Goal: Use online tool/utility: Utilize a website feature to perform a specific function

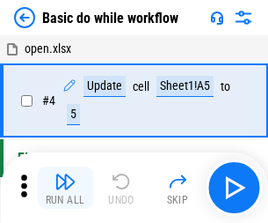
click at [65, 187] on img "button" at bounding box center [65, 181] width 21 height 21
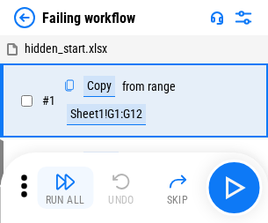
click at [65, 187] on img "button" at bounding box center [65, 181] width 21 height 21
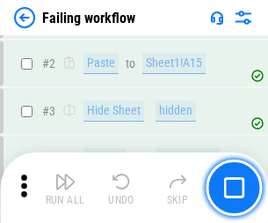
scroll to position [373, 0]
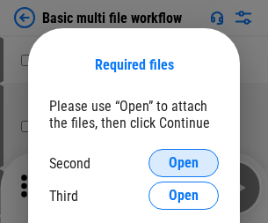
click at [184, 163] on span "Open" at bounding box center [184, 163] width 30 height 14
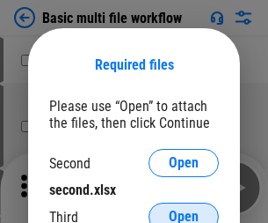
click at [184, 209] on span "Open" at bounding box center [184, 216] width 30 height 14
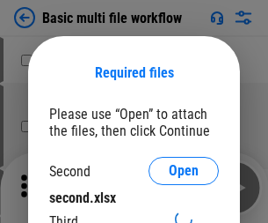
scroll to position [8, 0]
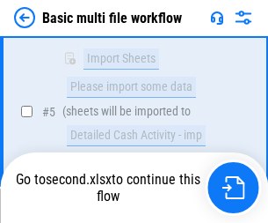
scroll to position [612, 0]
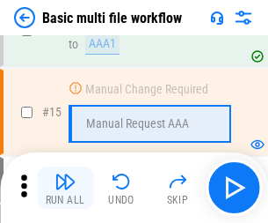
click at [65, 187] on img "button" at bounding box center [65, 181] width 21 height 21
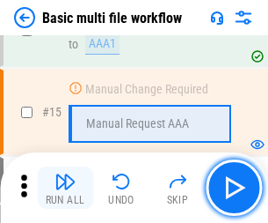
scroll to position [1171, 0]
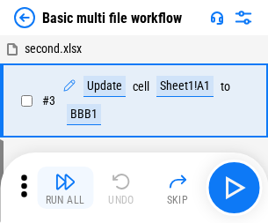
click at [65, 187] on img "button" at bounding box center [65, 181] width 21 height 21
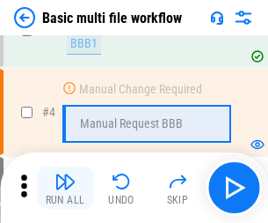
click at [65, 187] on img "button" at bounding box center [65, 181] width 21 height 21
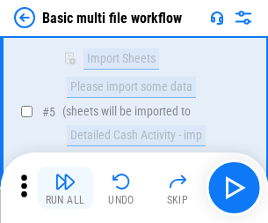
click at [65, 187] on img "button" at bounding box center [65, 181] width 21 height 21
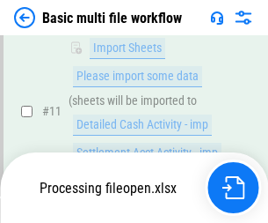
scroll to position [824, 0]
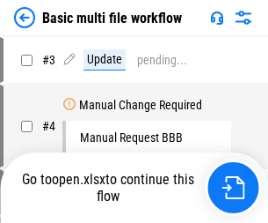
scroll to position [71, 0]
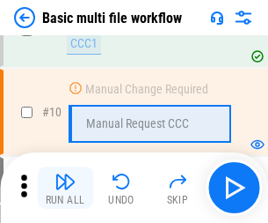
click at [65, 187] on img "button" at bounding box center [65, 181] width 21 height 21
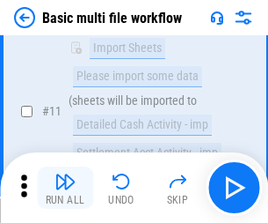
click at [65, 187] on img "button" at bounding box center [65, 181] width 21 height 21
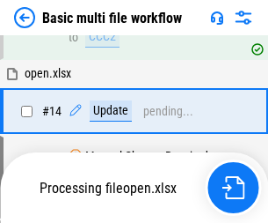
scroll to position [920, 0]
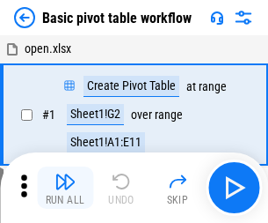
click at [65, 187] on img "button" at bounding box center [65, 181] width 21 height 21
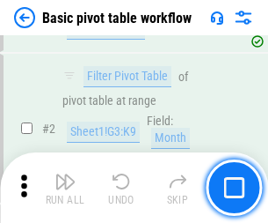
scroll to position [421, 0]
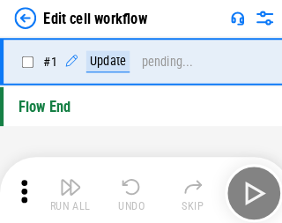
click at [65, 187] on img "button" at bounding box center [68, 181] width 21 height 21
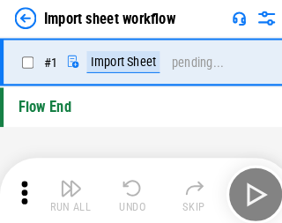
click at [65, 187] on img "button" at bounding box center [68, 181] width 21 height 21
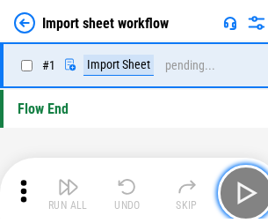
scroll to position [6, 0]
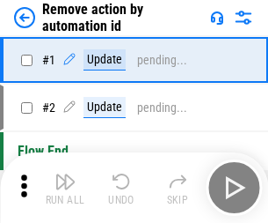
click at [65, 187] on img "button" at bounding box center [65, 181] width 21 height 21
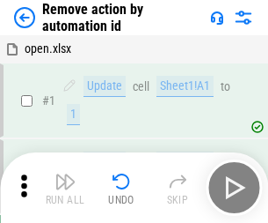
scroll to position [65, 0]
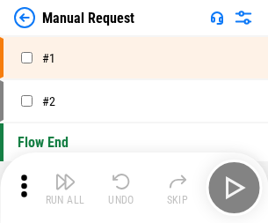
click at [65, 187] on img "button" at bounding box center [65, 181] width 21 height 21
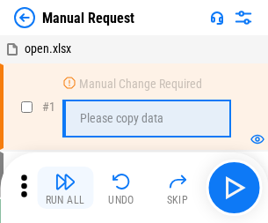
click at [65, 187] on img "button" at bounding box center [65, 181] width 21 height 21
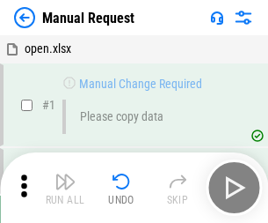
scroll to position [60, 0]
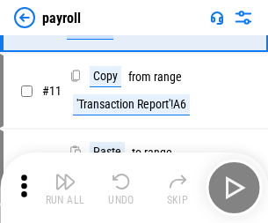
scroll to position [128, 0]
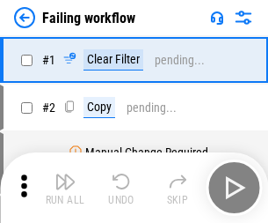
click at [65, 187] on img "button" at bounding box center [65, 181] width 21 height 21
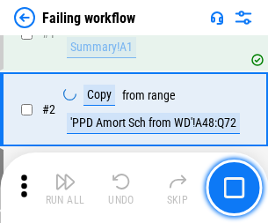
scroll to position [284, 0]
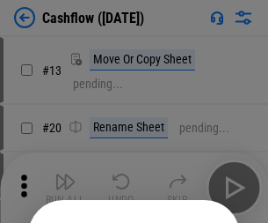
scroll to position [172, 0]
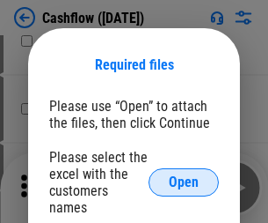
click at [184, 175] on span "Open" at bounding box center [184, 182] width 30 height 14
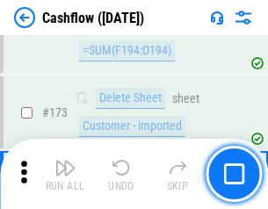
scroll to position [1863, 0]
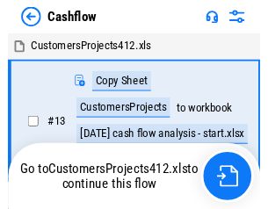
scroll to position [20, 0]
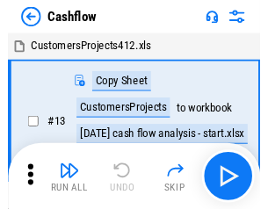
scroll to position [20, 0]
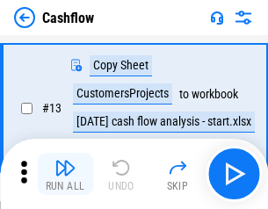
click at [65, 174] on img "button" at bounding box center [65, 167] width 21 height 21
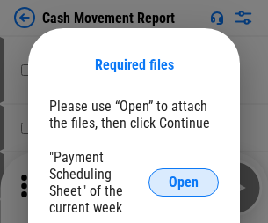
click at [184, 182] on span "Open" at bounding box center [184, 182] width 30 height 14
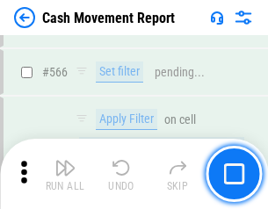
scroll to position [8065, 0]
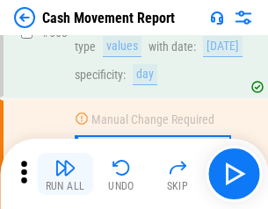
click at [65, 174] on img "button" at bounding box center [65, 167] width 21 height 21
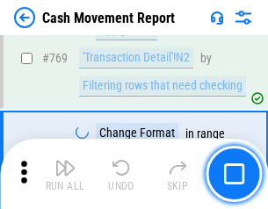
scroll to position [9778, 0]
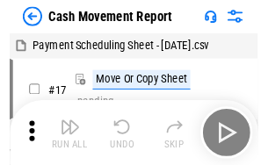
scroll to position [32, 0]
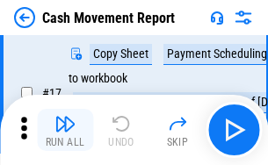
click at [65, 130] on img "button" at bounding box center [65, 124] width 21 height 21
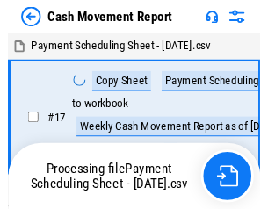
scroll to position [10, 0]
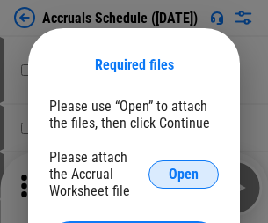
click at [184, 173] on span "Open" at bounding box center [184, 174] width 30 height 14
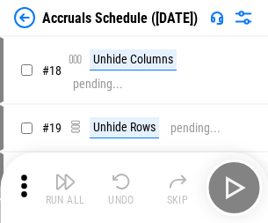
scroll to position [169, 0]
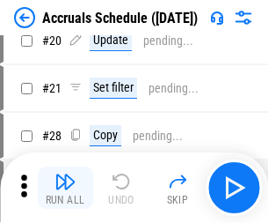
click at [65, 187] on img "button" at bounding box center [65, 181] width 21 height 21
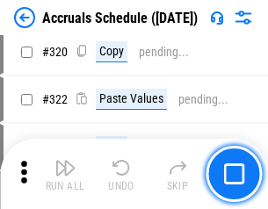
scroll to position [3273, 0]
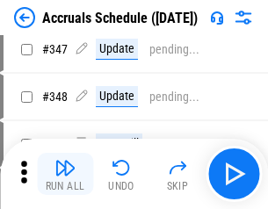
click at [65, 174] on img "button" at bounding box center [65, 167] width 21 height 21
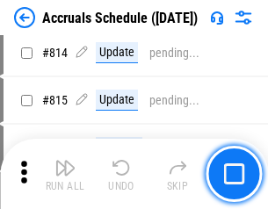
scroll to position [7765, 0]
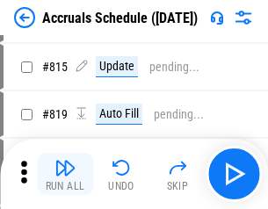
click at [65, 174] on img "button" at bounding box center [65, 167] width 21 height 21
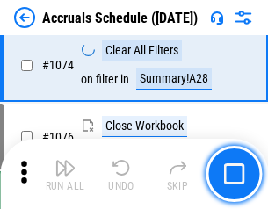
scroll to position [10539, 0]
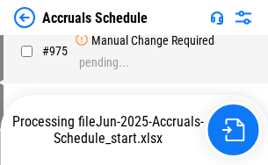
scroll to position [8777, 0]
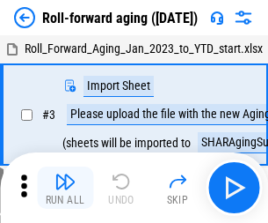
click at [65, 174] on img "button" at bounding box center [65, 181] width 21 height 21
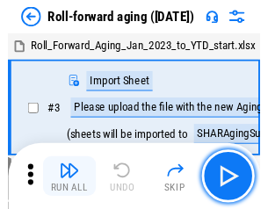
scroll to position [3, 0]
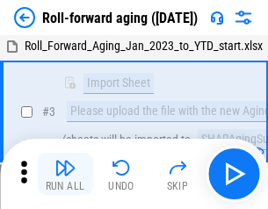
click at [65, 174] on img "button" at bounding box center [65, 167] width 21 height 21
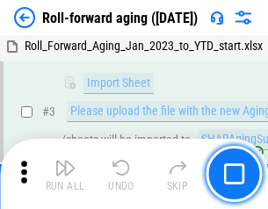
scroll to position [114, 0]
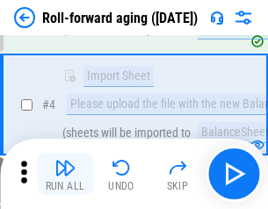
click at [65, 174] on img "button" at bounding box center [65, 167] width 21 height 21
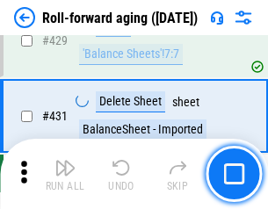
scroll to position [6102, 0]
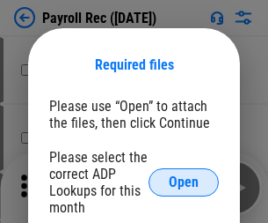
click at [184, 182] on span "Open" at bounding box center [184, 182] width 30 height 14
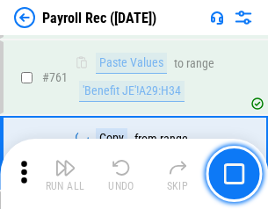
scroll to position [10829, 0]
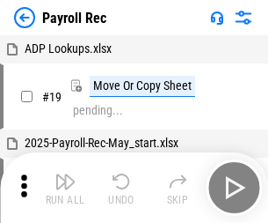
click at [65, 187] on img "button" at bounding box center [65, 181] width 21 height 21
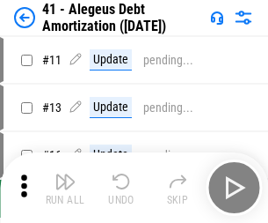
click at [65, 187] on img "button" at bounding box center [65, 181] width 21 height 21
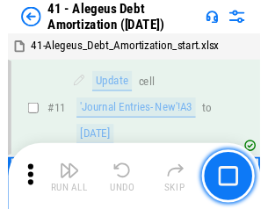
scroll to position [217, 0]
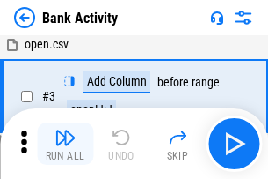
click at [65, 143] on img "button" at bounding box center [65, 137] width 21 height 21
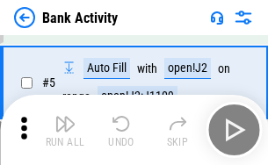
scroll to position [93, 0]
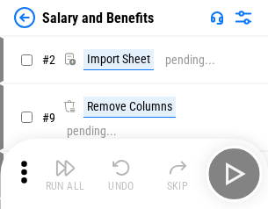
click at [65, 174] on img "button" at bounding box center [65, 167] width 21 height 21
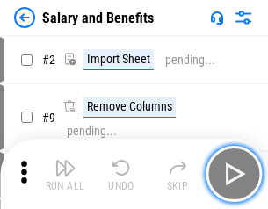
scroll to position [24, 0]
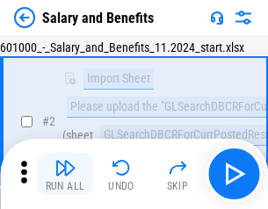
click at [65, 174] on img "button" at bounding box center [65, 167] width 21 height 21
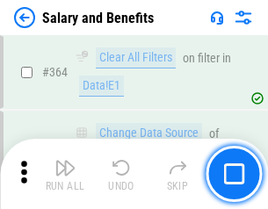
scroll to position [8286, 0]
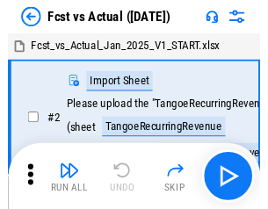
scroll to position [23, 0]
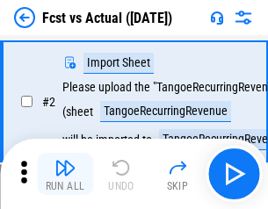
click at [65, 174] on img "button" at bounding box center [65, 167] width 21 height 21
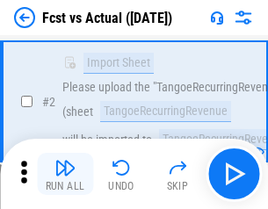
click at [65, 174] on img "button" at bounding box center [65, 167] width 21 height 21
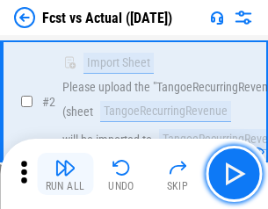
scroll to position [165, 0]
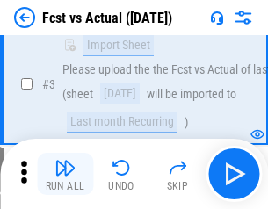
click at [65, 174] on img "button" at bounding box center [65, 167] width 21 height 21
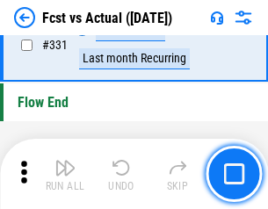
scroll to position [8423, 0]
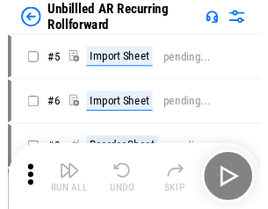
scroll to position [38, 0]
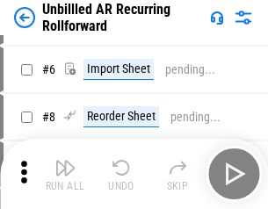
click at [65, 174] on img "button" at bounding box center [65, 167] width 21 height 21
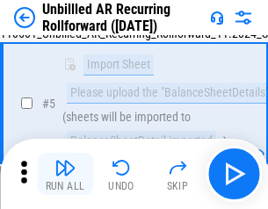
click at [65, 174] on img "button" at bounding box center [65, 167] width 21 height 21
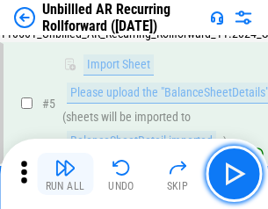
scroll to position [165, 0]
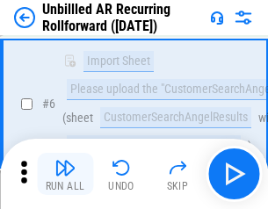
click at [65, 174] on img "button" at bounding box center [65, 167] width 21 height 21
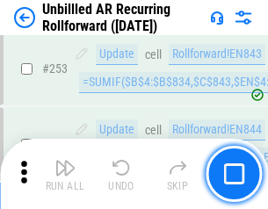
scroll to position [5977, 0]
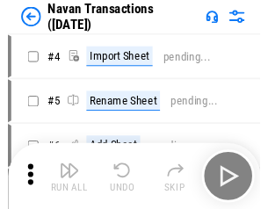
scroll to position [28, 0]
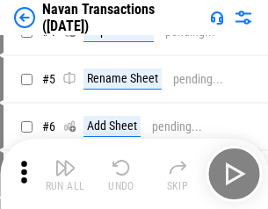
click at [65, 174] on img "button" at bounding box center [65, 167] width 21 height 21
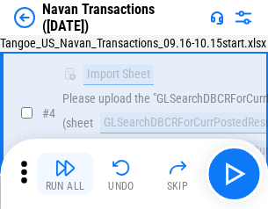
click at [65, 174] on img "button" at bounding box center [65, 167] width 21 height 21
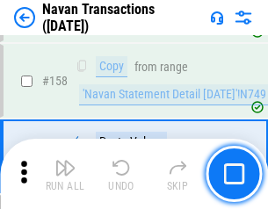
scroll to position [5705, 0]
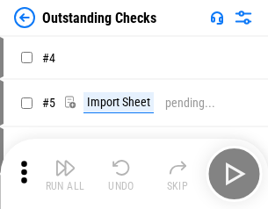
click at [65, 174] on img "button" at bounding box center [65, 167] width 21 height 21
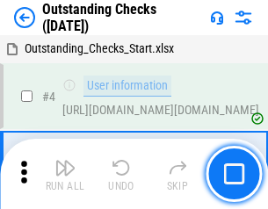
scroll to position [74, 0]
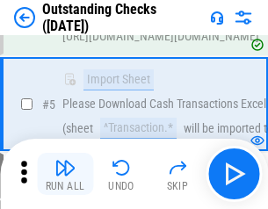
click at [65, 174] on img "button" at bounding box center [65, 167] width 21 height 21
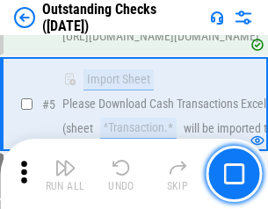
scroll to position [184, 0]
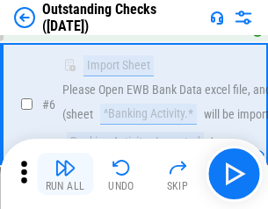
click at [65, 174] on img "button" at bounding box center [65, 167] width 21 height 21
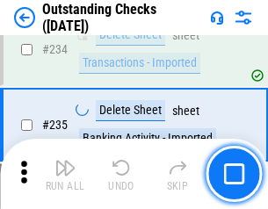
scroll to position [5343, 0]
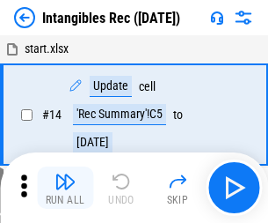
click at [65, 187] on img "button" at bounding box center [65, 181] width 21 height 21
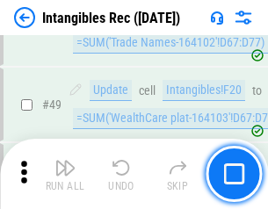
scroll to position [685, 0]
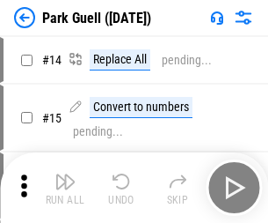
click at [65, 174] on img "button" at bounding box center [65, 181] width 21 height 21
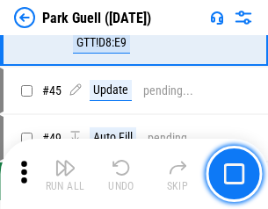
scroll to position [2201, 0]
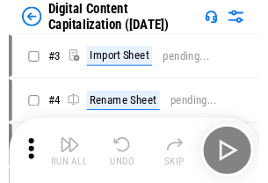
scroll to position [51, 0]
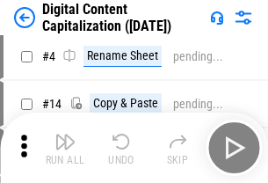
click at [65, 148] on img "button" at bounding box center [65, 141] width 21 height 21
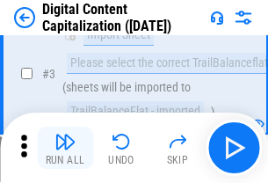
click at [65, 148] on img "button" at bounding box center [65, 141] width 21 height 21
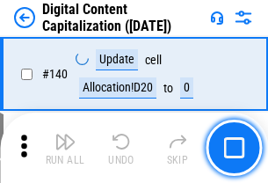
scroll to position [1866, 0]
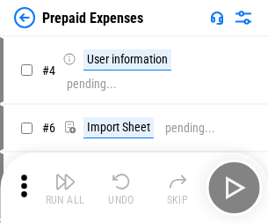
click at [65, 174] on img "button" at bounding box center [65, 181] width 21 height 21
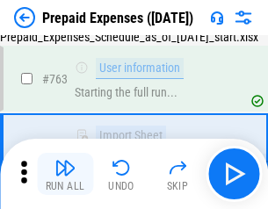
click at [65, 174] on img "button" at bounding box center [65, 167] width 21 height 21
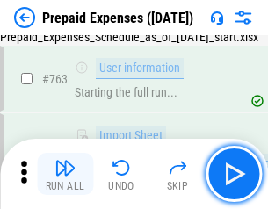
scroll to position [4981, 0]
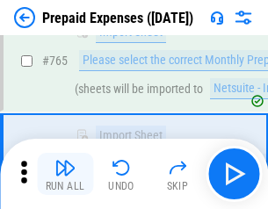
click at [65, 174] on img "button" at bounding box center [65, 167] width 21 height 21
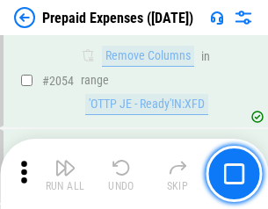
scroll to position [18393, 0]
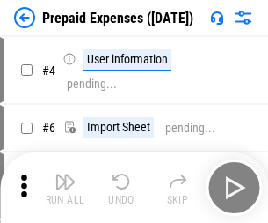
click at [65, 187] on img "button" at bounding box center [65, 181] width 21 height 21
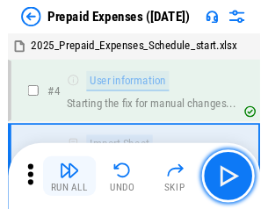
scroll to position [77, 0]
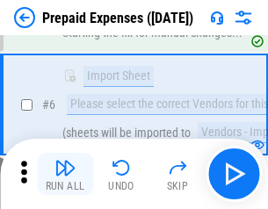
click at [65, 174] on img "button" at bounding box center [65, 167] width 21 height 21
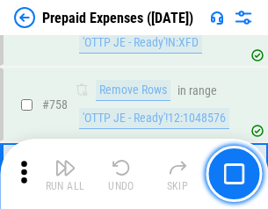
scroll to position [6270, 0]
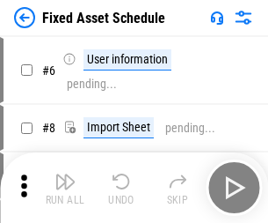
click at [65, 187] on img "button" at bounding box center [65, 181] width 21 height 21
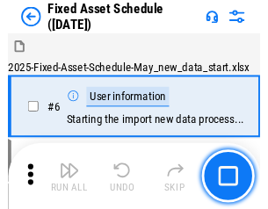
scroll to position [95, 0]
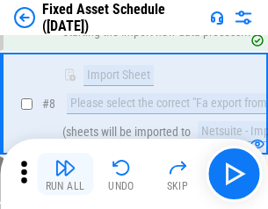
click at [65, 174] on img "button" at bounding box center [65, 167] width 21 height 21
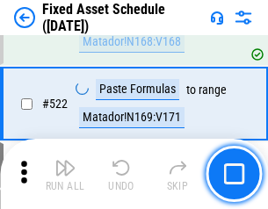
scroll to position [6116, 0]
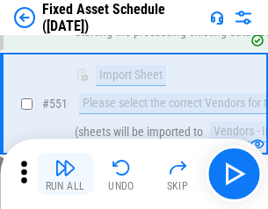
click at [65, 174] on img "button" at bounding box center [65, 167] width 21 height 21
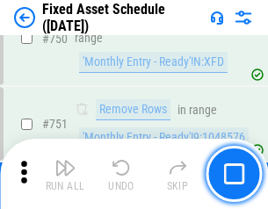
scroll to position [8579, 0]
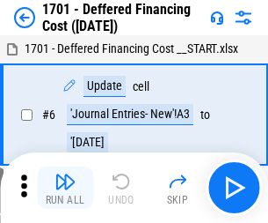
click at [65, 187] on img "button" at bounding box center [65, 181] width 21 height 21
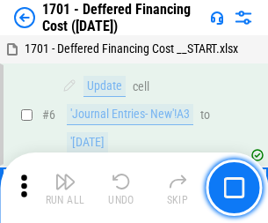
scroll to position [211, 0]
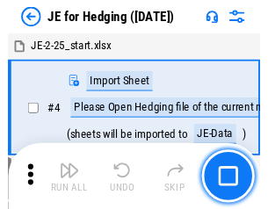
scroll to position [3, 0]
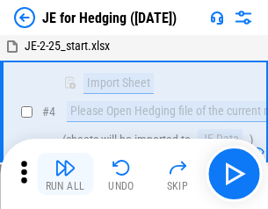
click at [65, 174] on img "button" at bounding box center [65, 167] width 21 height 21
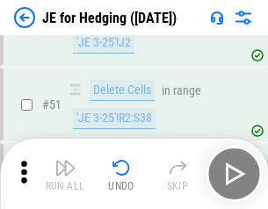
scroll to position [1139, 0]
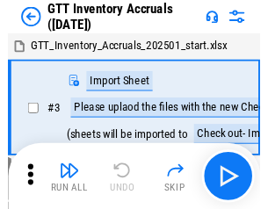
scroll to position [3, 0]
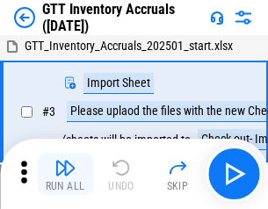
click at [65, 174] on img "button" at bounding box center [65, 167] width 21 height 21
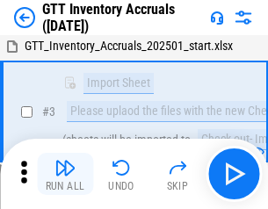
click at [65, 174] on img "button" at bounding box center [65, 167] width 21 height 21
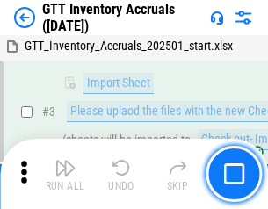
scroll to position [114, 0]
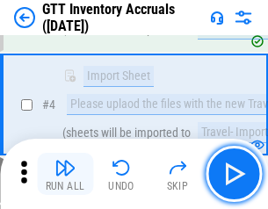
click at [65, 174] on img "button" at bounding box center [65, 167] width 21 height 21
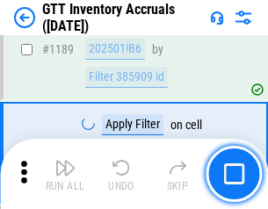
scroll to position [14369, 0]
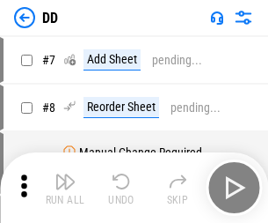
click at [65, 187] on img "button" at bounding box center [65, 181] width 21 height 21
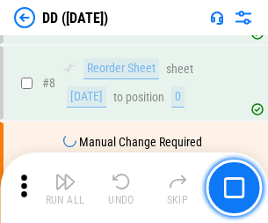
scroll to position [170, 0]
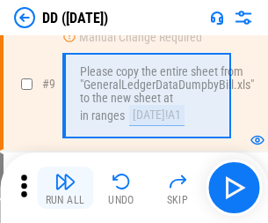
click at [65, 187] on img "button" at bounding box center [65, 181] width 21 height 21
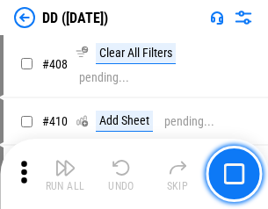
scroll to position [7873, 0]
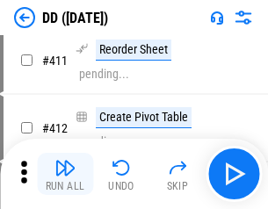
click at [65, 174] on img "button" at bounding box center [65, 167] width 21 height 21
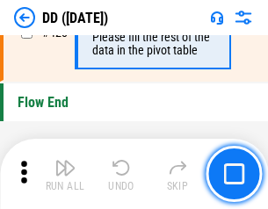
scroll to position [8422, 0]
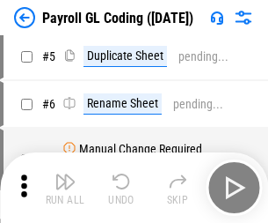
click at [65, 187] on img "button" at bounding box center [65, 181] width 21 height 21
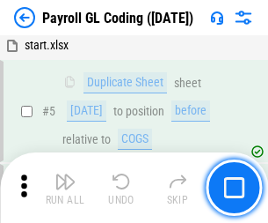
scroll to position [211, 0]
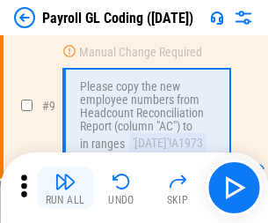
click at [65, 187] on img "button" at bounding box center [65, 181] width 21 height 21
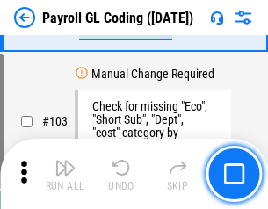
scroll to position [4128, 0]
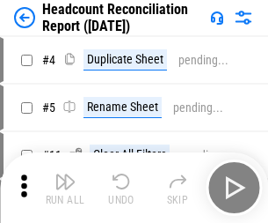
click at [65, 187] on img "button" at bounding box center [65, 181] width 21 height 21
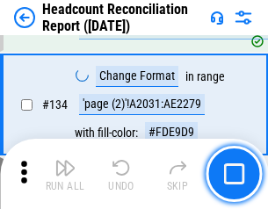
scroll to position [2115, 0]
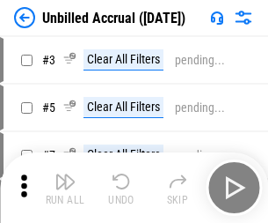
click at [65, 187] on img "button" at bounding box center [65, 181] width 21 height 21
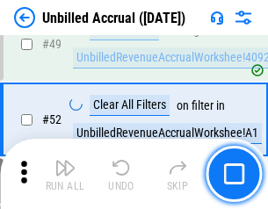
scroll to position [1596, 0]
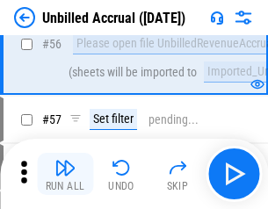
click at [65, 174] on img "button" at bounding box center [65, 167] width 21 height 21
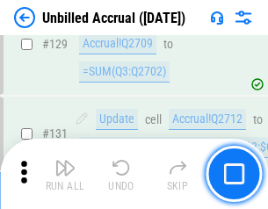
scroll to position [5241, 0]
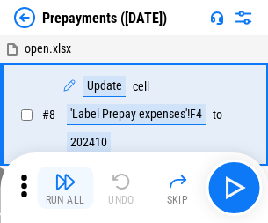
click at [65, 187] on img "button" at bounding box center [65, 181] width 21 height 21
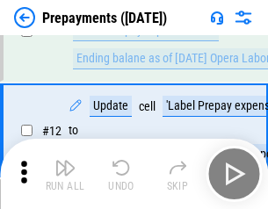
scroll to position [110, 0]
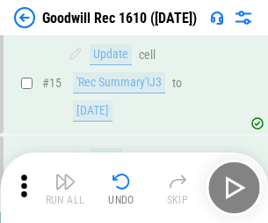
scroll to position [301, 0]
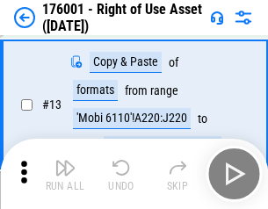
scroll to position [114, 0]
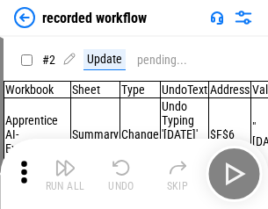
click at [65, 174] on img "button" at bounding box center [65, 167] width 21 height 21
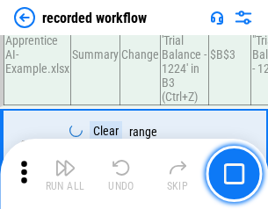
scroll to position [5500, 0]
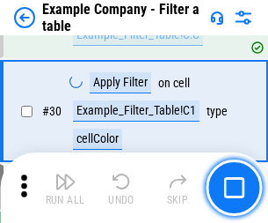
scroll to position [1610, 0]
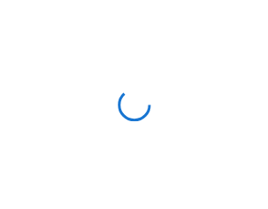
scroll to position [27, 0]
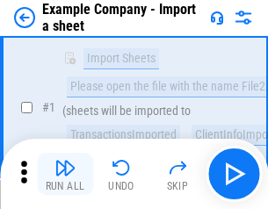
click at [65, 174] on img "button" at bounding box center [65, 167] width 21 height 21
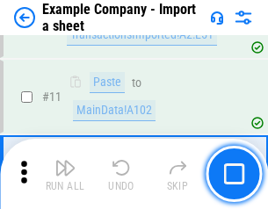
scroll to position [389, 0]
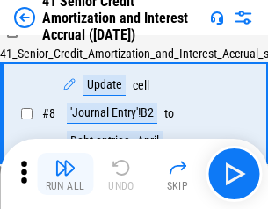
click at [65, 174] on img "button" at bounding box center [65, 167] width 21 height 21
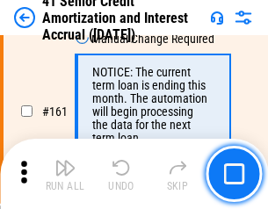
click at [65, 174] on img "button" at bounding box center [65, 167] width 21 height 21
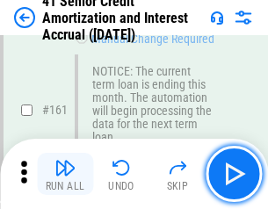
scroll to position [1882, 0]
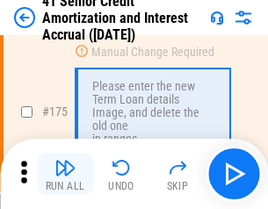
click at [65, 174] on img "button" at bounding box center [65, 167] width 21 height 21
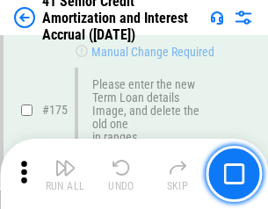
scroll to position [2061, 0]
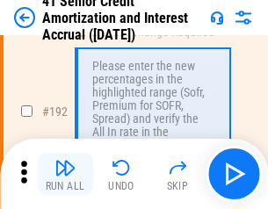
click at [65, 174] on img "button" at bounding box center [65, 167] width 21 height 21
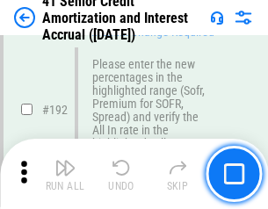
scroll to position [2245, 0]
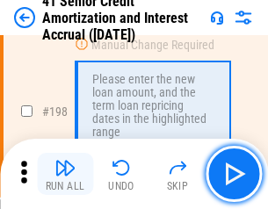
click at [65, 174] on img "button" at bounding box center [65, 167] width 21 height 21
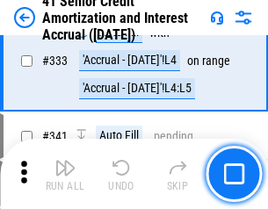
scroll to position [4495, 0]
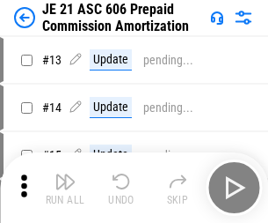
click at [65, 174] on img "button" at bounding box center [65, 181] width 21 height 21
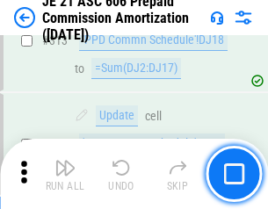
scroll to position [3285, 0]
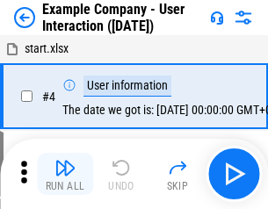
click at [65, 174] on img "button" at bounding box center [65, 167] width 21 height 21
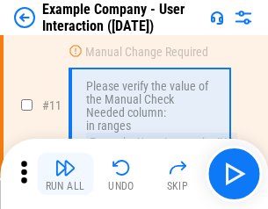
click at [65, 174] on img "button" at bounding box center [65, 167] width 21 height 21
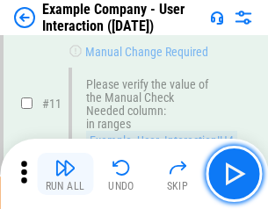
scroll to position [381, 0]
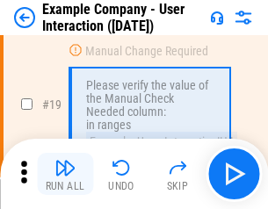
click at [65, 174] on img "button" at bounding box center [65, 167] width 21 height 21
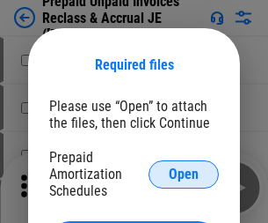
click at [184, 173] on span "Open" at bounding box center [184, 174] width 30 height 14
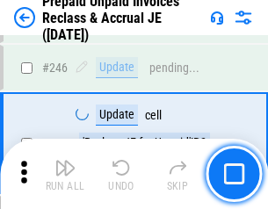
scroll to position [2376, 0]
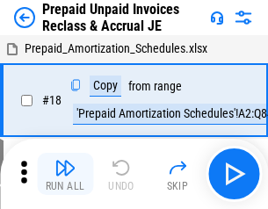
click at [65, 174] on img "button" at bounding box center [65, 167] width 21 height 21
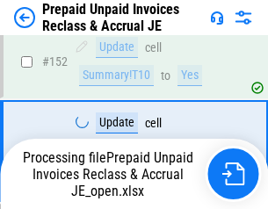
scroll to position [1441, 0]
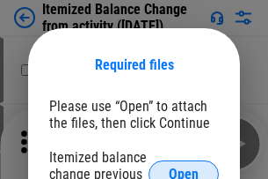
click at [184, 167] on span "Open" at bounding box center [184, 174] width 30 height 14
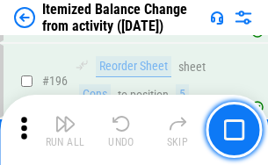
scroll to position [3387, 0]
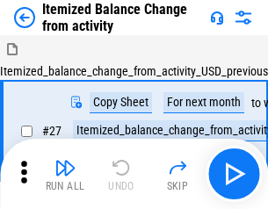
scroll to position [27, 0]
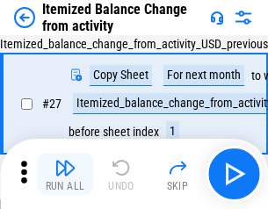
click at [65, 174] on img "button" at bounding box center [65, 167] width 21 height 21
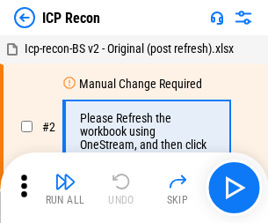
scroll to position [8, 0]
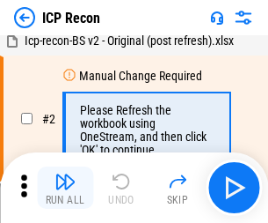
click at [65, 187] on img "button" at bounding box center [65, 181] width 21 height 21
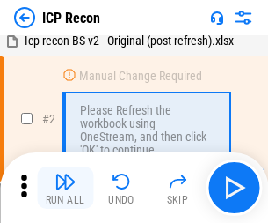
click at [65, 187] on img "button" at bounding box center [65, 181] width 21 height 21
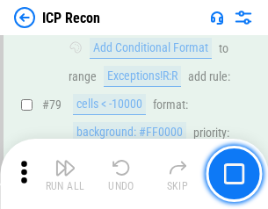
scroll to position [1725, 0]
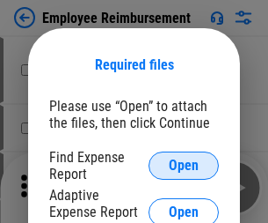
click at [184, 165] on span "Open" at bounding box center [184, 165] width 30 height 14
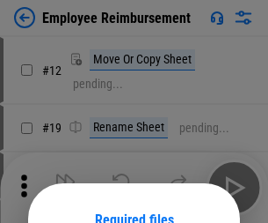
scroll to position [155, 0]
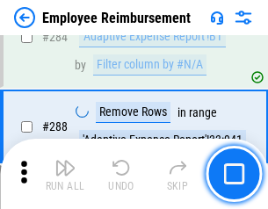
scroll to position [4783, 0]
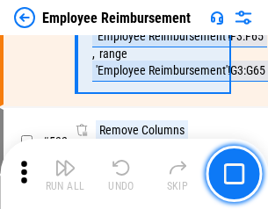
click at [65, 174] on img "button" at bounding box center [65, 167] width 21 height 21
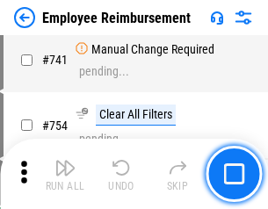
scroll to position [12345, 0]
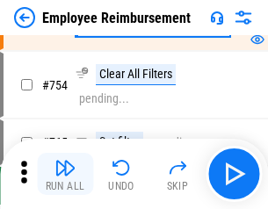
click at [65, 174] on img "button" at bounding box center [65, 167] width 21 height 21
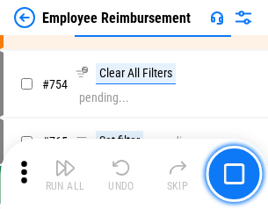
click at [65, 174] on img "button" at bounding box center [65, 167] width 21 height 21
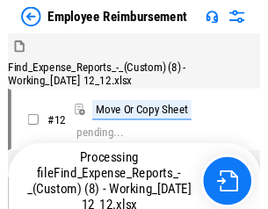
scroll to position [60, 0]
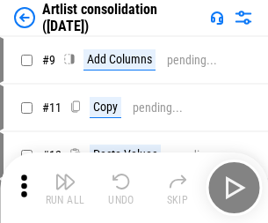
click at [65, 187] on img "button" at bounding box center [65, 181] width 21 height 21
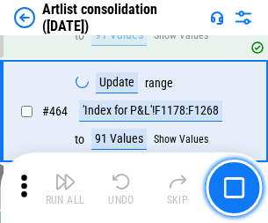
scroll to position [7705, 0]
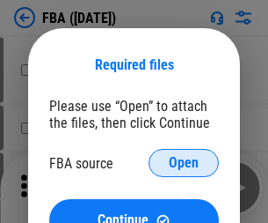
click at [184, 163] on span "Open" at bounding box center [184, 163] width 30 height 14
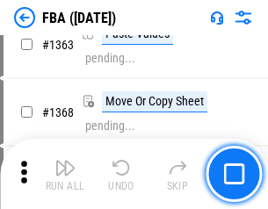
scroll to position [18691, 0]
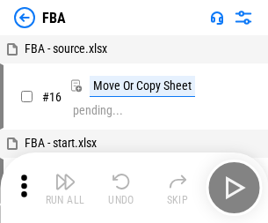
scroll to position [18, 0]
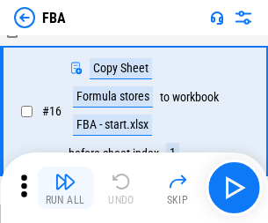
click at [65, 187] on img "button" at bounding box center [65, 181] width 21 height 21
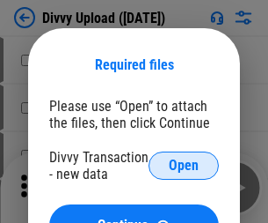
click at [184, 165] on span "Open" at bounding box center [184, 165] width 30 height 14
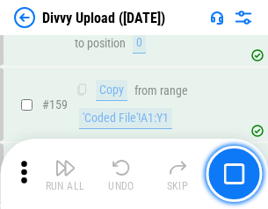
scroll to position [1822, 0]
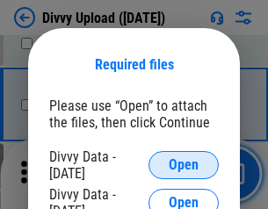
click at [184, 165] on span "Open" at bounding box center [184, 165] width 30 height 14
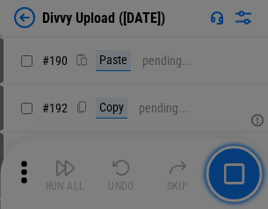
scroll to position [2221, 0]
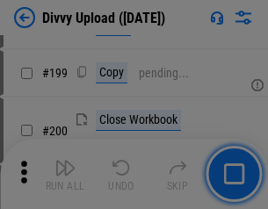
scroll to position [2559, 0]
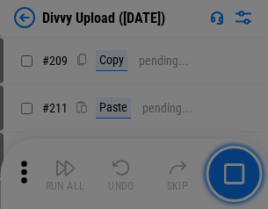
scroll to position [2989, 0]
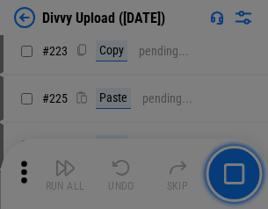
scroll to position [3511, 0]
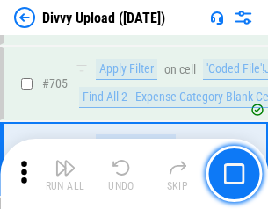
scroll to position [12037, 0]
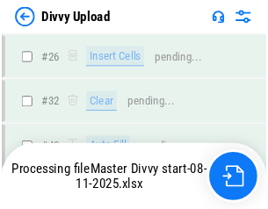
scroll to position [1822, 0]
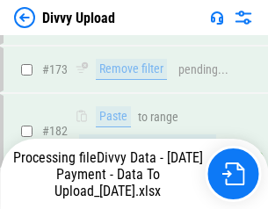
scroll to position [1983, 0]
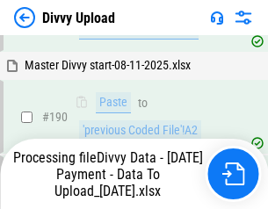
scroll to position [2357, 0]
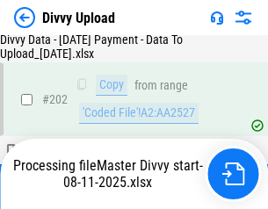
scroll to position [2847, 0]
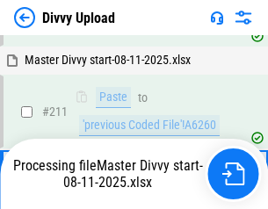
scroll to position [3325, 0]
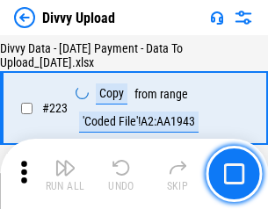
scroll to position [4011, 0]
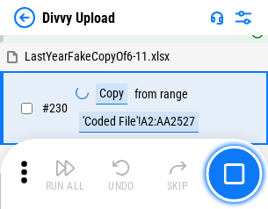
scroll to position [4367, 0]
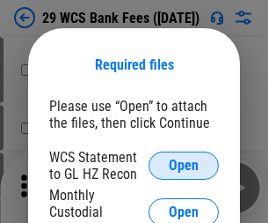
click at [184, 165] on span "Open" at bounding box center [184, 165] width 30 height 14
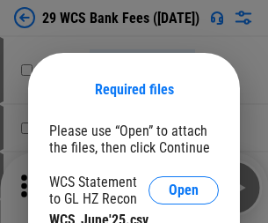
scroll to position [25, 0]
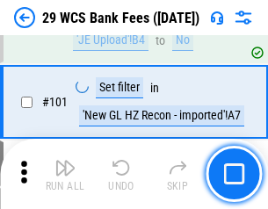
scroll to position [1715, 0]
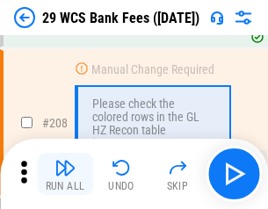
click at [65, 174] on img "button" at bounding box center [65, 167] width 21 height 21
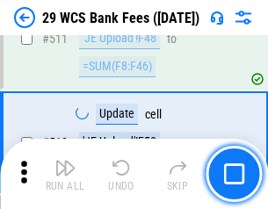
scroll to position [8853, 0]
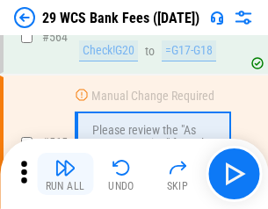
click at [65, 174] on img "button" at bounding box center [65, 167] width 21 height 21
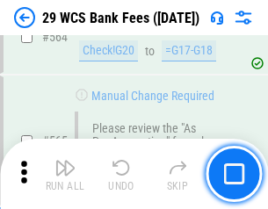
scroll to position [9516, 0]
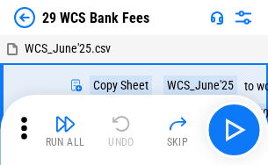
scroll to position [32, 0]
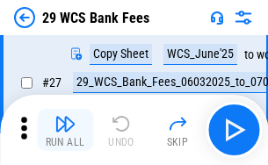
click at [65, 130] on img "button" at bounding box center [65, 124] width 21 height 21
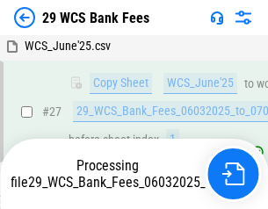
scroll to position [351, 0]
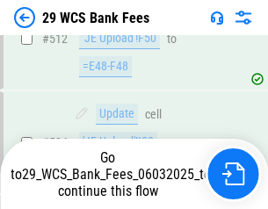
scroll to position [9394, 0]
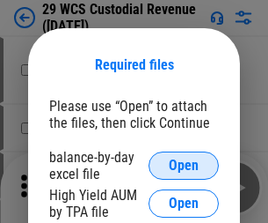
click at [184, 165] on span "Open" at bounding box center [184, 165] width 30 height 14
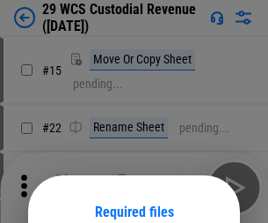
scroll to position [147, 0]
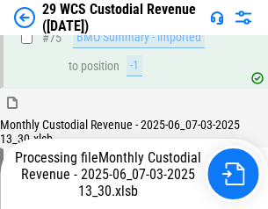
scroll to position [1838, 0]
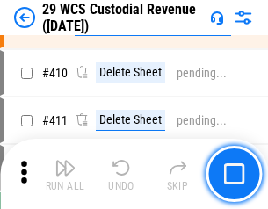
click at [65, 174] on img "button" at bounding box center [65, 167] width 21 height 21
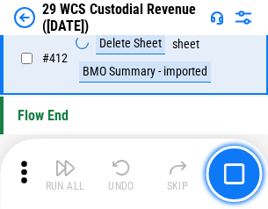
scroll to position [8403, 0]
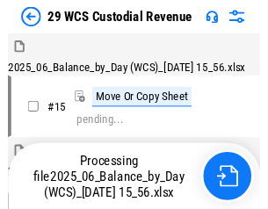
scroll to position [42, 0]
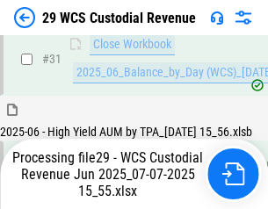
scroll to position [904, 0]
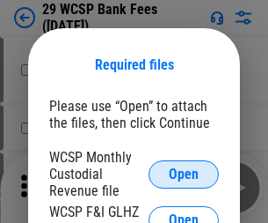
click at [184, 173] on span "Open" at bounding box center [184, 174] width 30 height 14
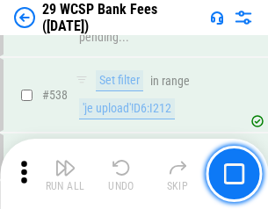
scroll to position [6761, 0]
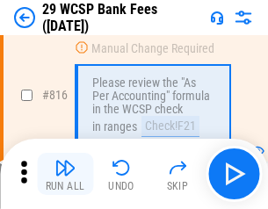
click at [65, 174] on img "button" at bounding box center [65, 167] width 21 height 21
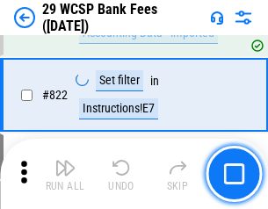
scroll to position [10840, 0]
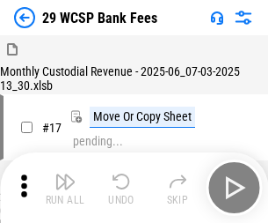
click at [65, 174] on img "button" at bounding box center [65, 181] width 21 height 21
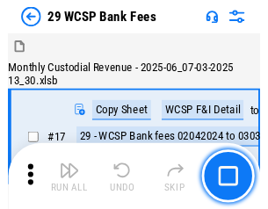
scroll to position [42, 0]
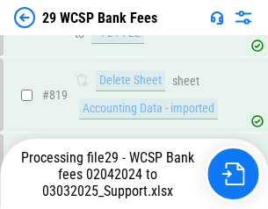
scroll to position [10923, 0]
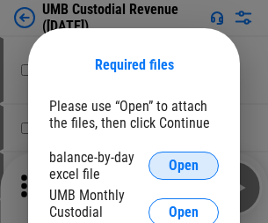
click at [184, 165] on span "Open" at bounding box center [184, 165] width 30 height 14
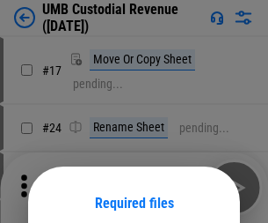
scroll to position [138, 0]
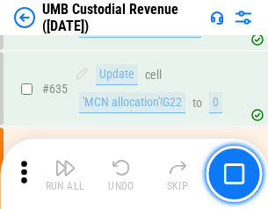
scroll to position [9208, 0]
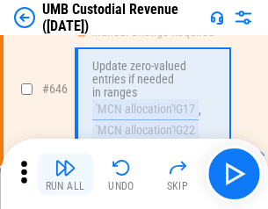
click at [65, 174] on img "button" at bounding box center [65, 167] width 21 height 21
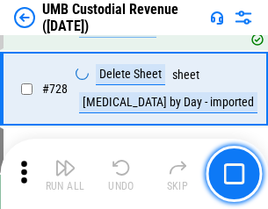
scroll to position [10855, 0]
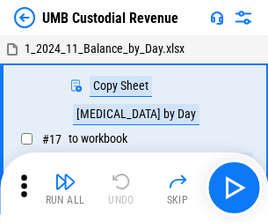
scroll to position [13, 0]
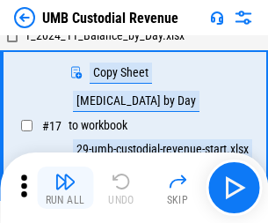
click at [65, 187] on img "button" at bounding box center [65, 181] width 21 height 21
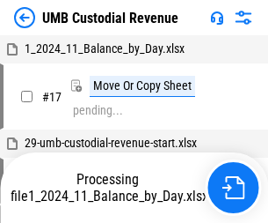
scroll to position [13, 0]
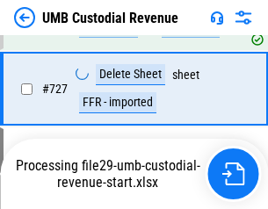
scroll to position [10814, 0]
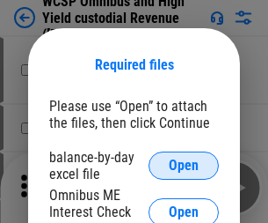
click at [184, 165] on span "Open" at bounding box center [184, 165] width 30 height 14
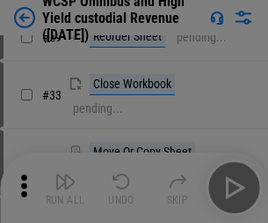
scroll to position [402, 0]
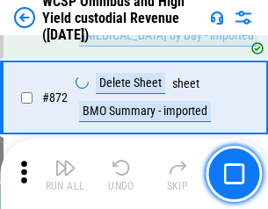
scroll to position [14892, 0]
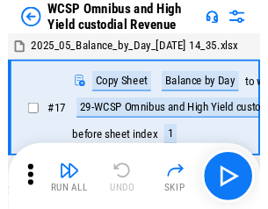
scroll to position [10, 0]
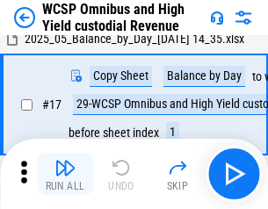
click at [65, 174] on img "button" at bounding box center [65, 167] width 21 height 21
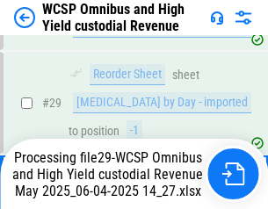
scroll to position [366, 0]
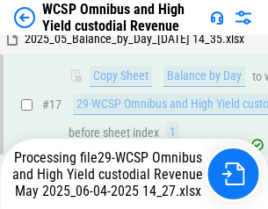
scroll to position [366, 0]
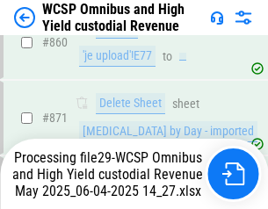
scroll to position [14852, 0]
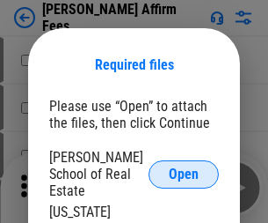
click at [184, 167] on span "Open" at bounding box center [184, 174] width 30 height 14
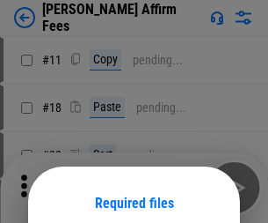
scroll to position [138, 0]
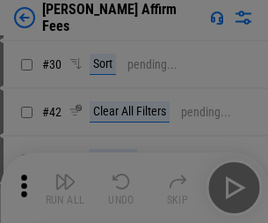
scroll to position [358, 0]
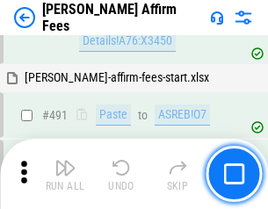
scroll to position [4785, 0]
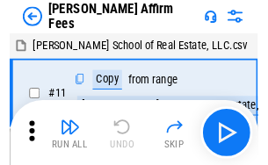
scroll to position [18, 0]
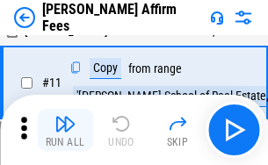
click at [65, 130] on img "button" at bounding box center [65, 124] width 21 height 21
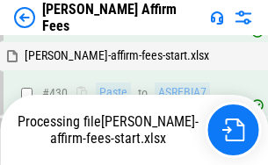
scroll to position [3994, 0]
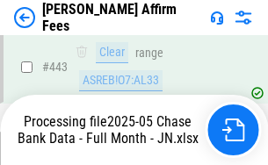
scroll to position [4615, 0]
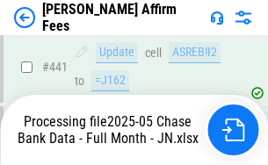
scroll to position [4615, 0]
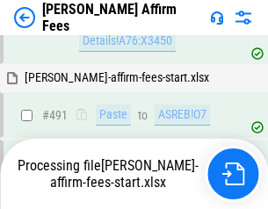
scroll to position [4785, 0]
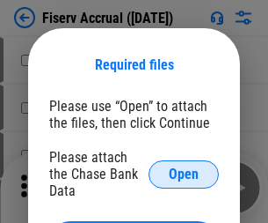
click at [184, 167] on span "Open" at bounding box center [184, 174] width 30 height 14
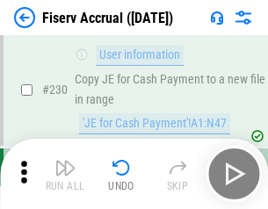
scroll to position [5576, 0]
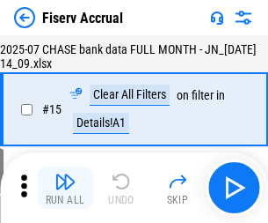
click at [65, 187] on img "button" at bounding box center [65, 181] width 21 height 21
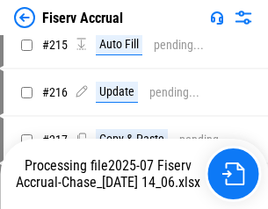
scroll to position [5555, 0]
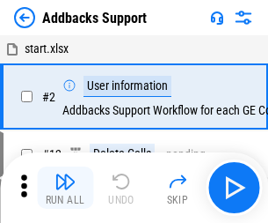
click at [65, 174] on img "button" at bounding box center [65, 181] width 21 height 21
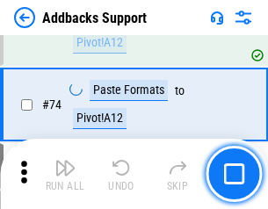
scroll to position [1281, 0]
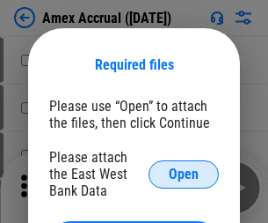
click at [184, 173] on span "Open" at bounding box center [184, 174] width 30 height 14
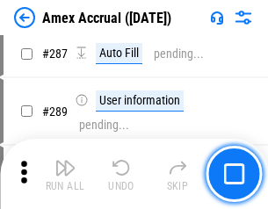
scroll to position [5046, 0]
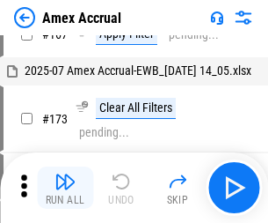
click at [65, 187] on img "button" at bounding box center [65, 181] width 21 height 21
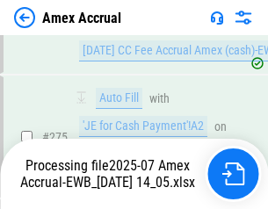
scroll to position [5354, 0]
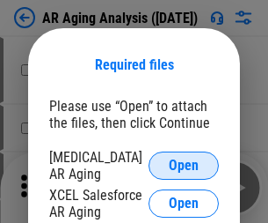
click at [184, 163] on span "Open" at bounding box center [184, 165] width 30 height 14
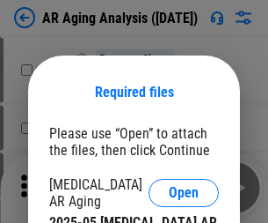
scroll to position [27, 0]
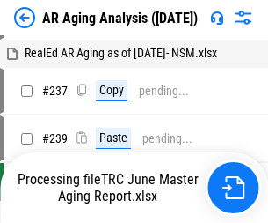
scroll to position [18, 0]
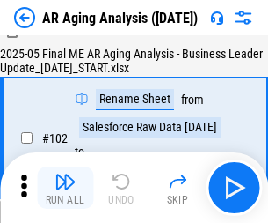
click at [65, 187] on img "button" at bounding box center [65, 181] width 21 height 21
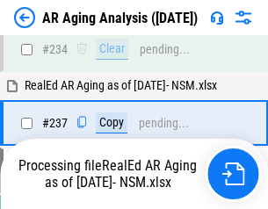
scroll to position [2728, 0]
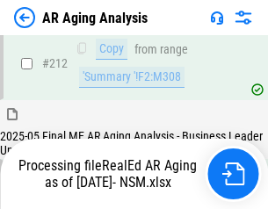
scroll to position [2632, 0]
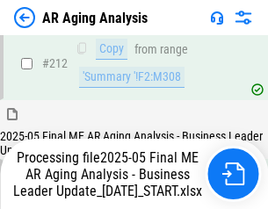
scroll to position [2707, 0]
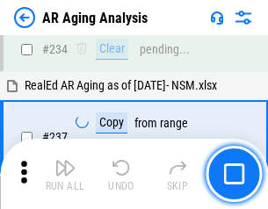
scroll to position [2707, 0]
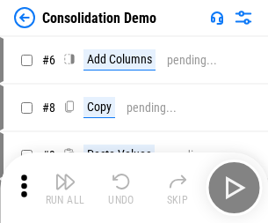
click at [65, 187] on img "button" at bounding box center [65, 181] width 21 height 21
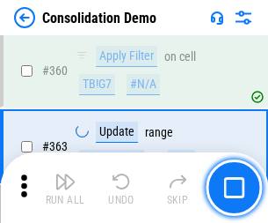
scroll to position [5898, 0]
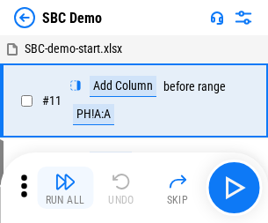
click at [65, 187] on img "button" at bounding box center [65, 181] width 21 height 21
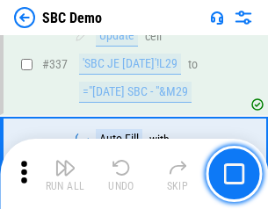
scroll to position [4629, 0]
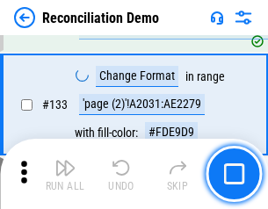
scroll to position [2090, 0]
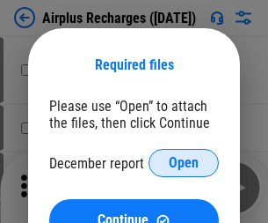
click at [184, 163] on span "Open" at bounding box center [184, 163] width 30 height 14
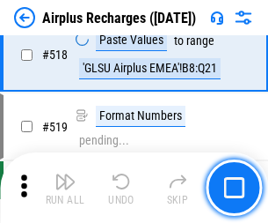
scroll to position [7572, 0]
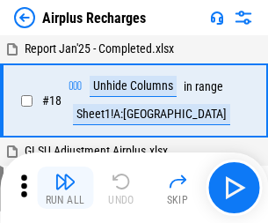
click at [65, 187] on img "button" at bounding box center [65, 181] width 21 height 21
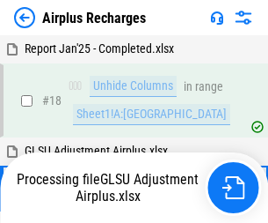
scroll to position [77, 0]
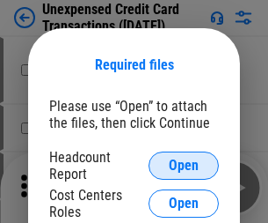
click at [184, 165] on span "Open" at bounding box center [184, 165] width 30 height 14
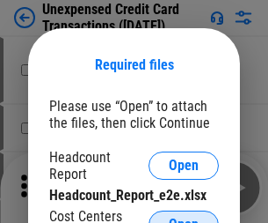
click at [184, 217] on span "Open" at bounding box center [184, 224] width 30 height 14
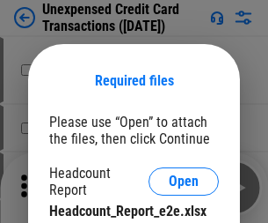
scroll to position [16, 0]
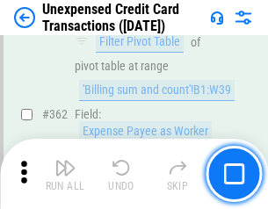
scroll to position [4525, 0]
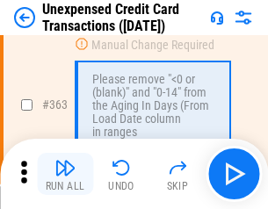
click at [65, 174] on img "button" at bounding box center [65, 167] width 21 height 21
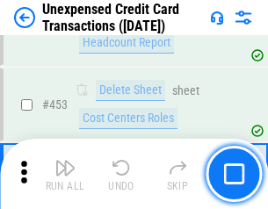
scroll to position [6001, 0]
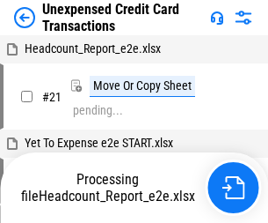
scroll to position [27, 0]
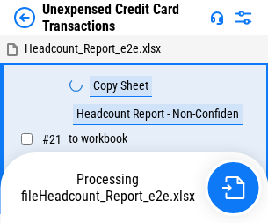
scroll to position [27, 0]
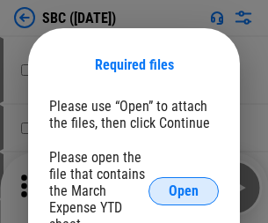
click at [184, 190] on span "Open" at bounding box center [184, 191] width 30 height 14
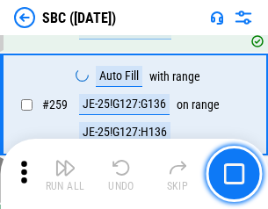
scroll to position [3438, 0]
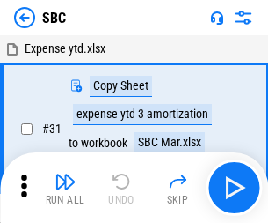
scroll to position [18, 0]
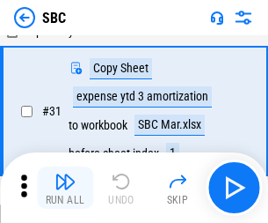
click at [65, 187] on img "button" at bounding box center [65, 181] width 21 height 21
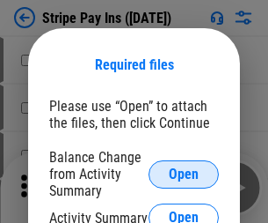
click at [184, 173] on span "Open" at bounding box center [184, 174] width 30 height 14
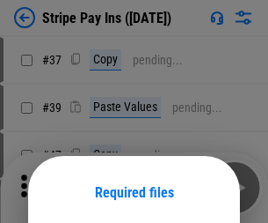
scroll to position [128, 0]
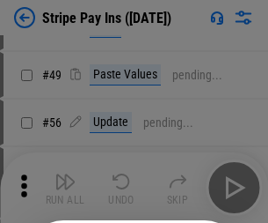
scroll to position [319, 0]
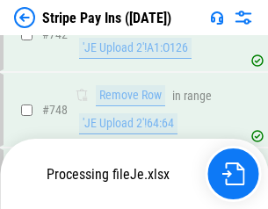
scroll to position [9122, 0]
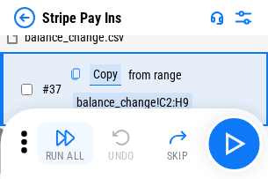
click at [65, 143] on img "button" at bounding box center [65, 137] width 21 height 21
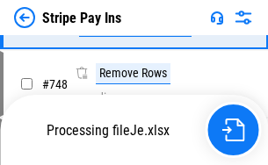
scroll to position [9084, 0]
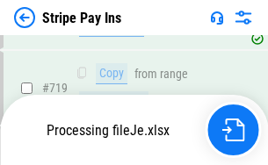
scroll to position [9084, 0]
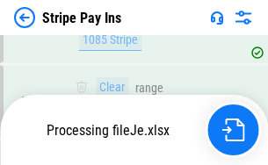
scroll to position [9084, 0]
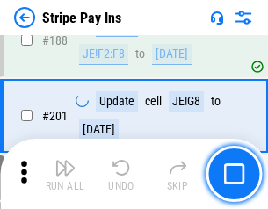
scroll to position [2506, 0]
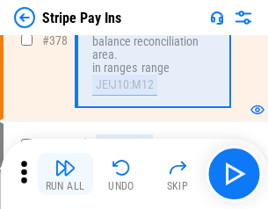
click at [65, 174] on img "button" at bounding box center [65, 167] width 21 height 21
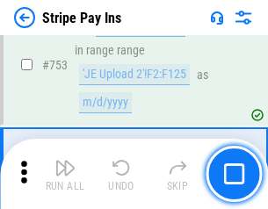
scroll to position [9062, 0]
